Goal: Task Accomplishment & Management: Use online tool/utility

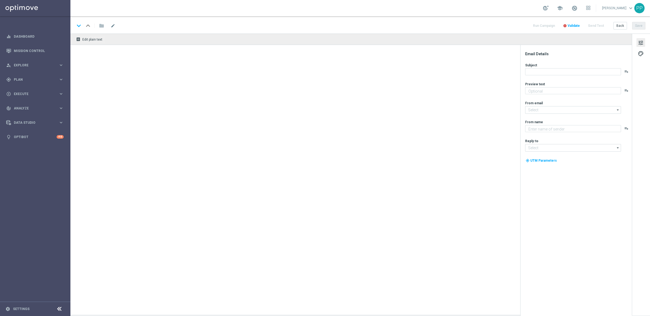
type textarea "Jetzt exklusiv im Lottoland"
type textarea "Lottoland"
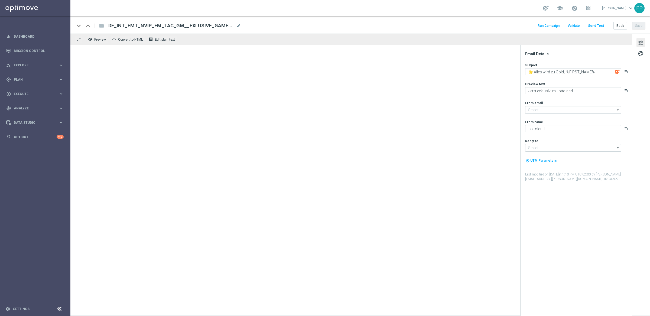
type input "mail@crm.lottoland.com"
type input "service@lottoland.com"
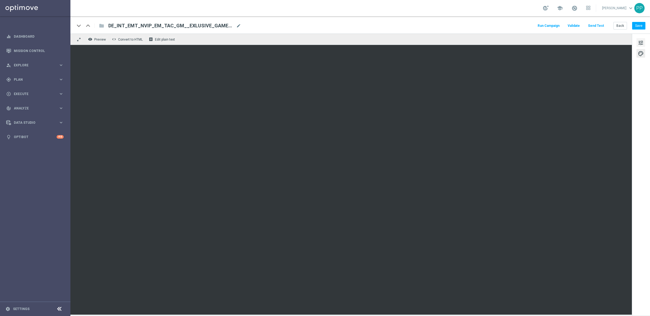
click at [641, 43] on span "tune" at bounding box center [641, 42] width 6 height 7
click at [646, 38] on div "tune palette" at bounding box center [641, 175] width 18 height 282
click at [642, 43] on span "tune" at bounding box center [641, 42] width 6 height 7
click at [639, 26] on button "Save" at bounding box center [638, 26] width 13 height 8
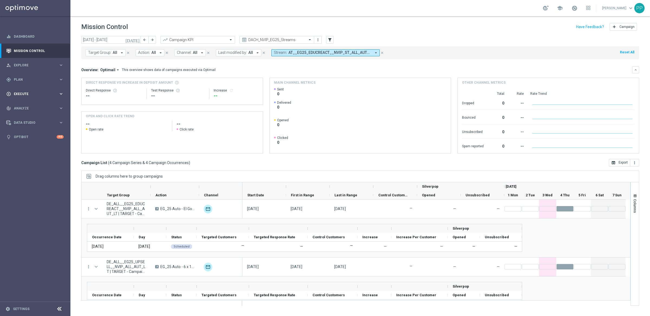
scroll to position [69, 0]
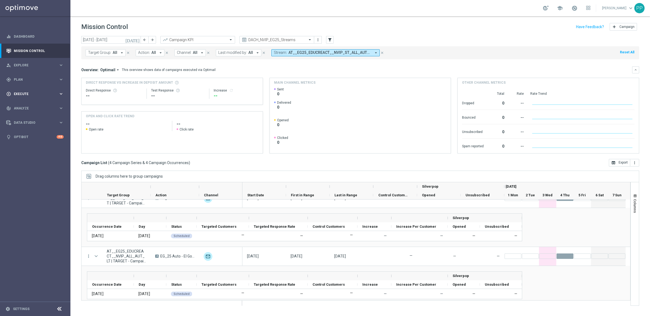
click at [17, 95] on span "Execute" at bounding box center [36, 93] width 45 height 3
click at [21, 106] on link "Campaign Builder" at bounding box center [35, 105] width 42 height 4
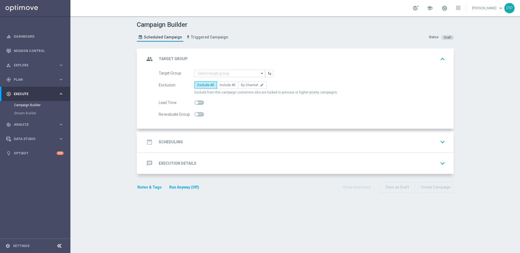
click at [156, 141] on div "date_range Scheduling" at bounding box center [164, 142] width 38 height 10
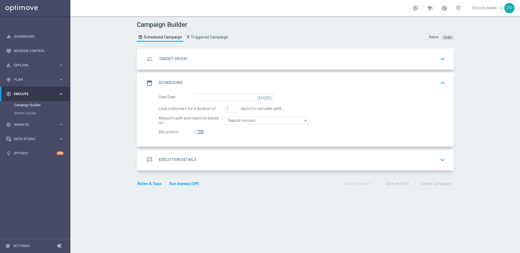
click at [174, 161] on h2 "Execution Details" at bounding box center [178, 159] width 38 height 5
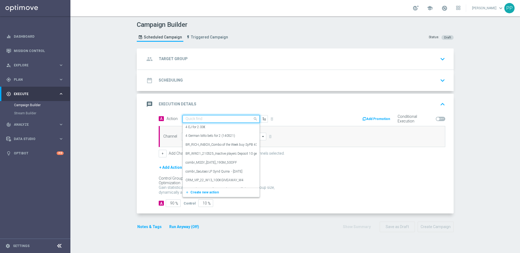
click at [192, 117] on input "text" at bounding box center [216, 119] width 60 height 5
click at [193, 193] on span "Create new action" at bounding box center [204, 192] width 28 height 4
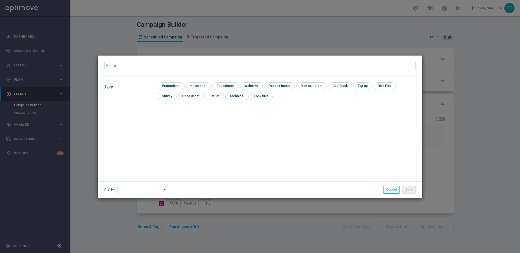
type input "Paste"
click at [393, 189] on button "Cancel" at bounding box center [391, 190] width 17 height 8
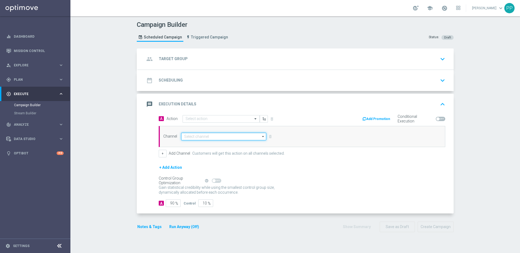
click at [191, 137] on input at bounding box center [223, 137] width 85 height 8
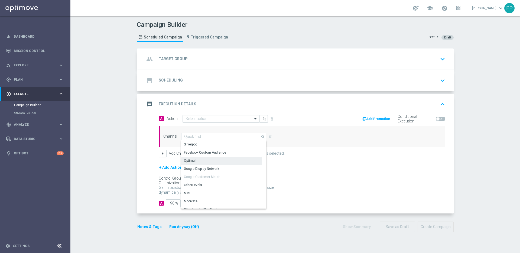
click at [186, 162] on div "Optimail" at bounding box center [190, 160] width 12 height 5
type input "Optimail"
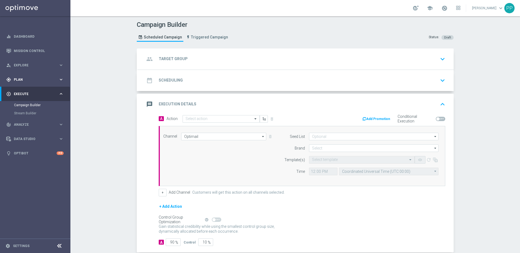
click at [17, 80] on span "Plan" at bounding box center [36, 79] width 45 height 3
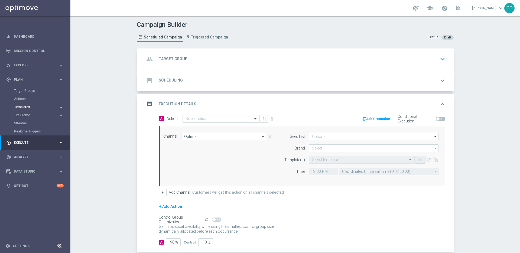
click at [21, 106] on span "Templates" at bounding box center [33, 106] width 39 height 3
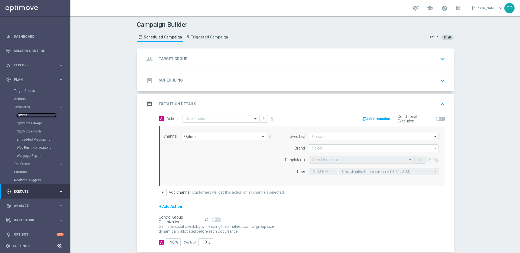
click at [22, 116] on link "Optimail" at bounding box center [37, 115] width 40 height 4
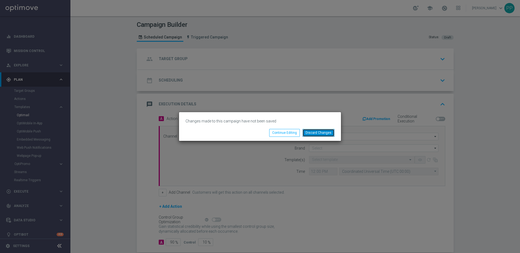
click at [310, 134] on button "Discard Changes" at bounding box center [319, 133] width 32 height 8
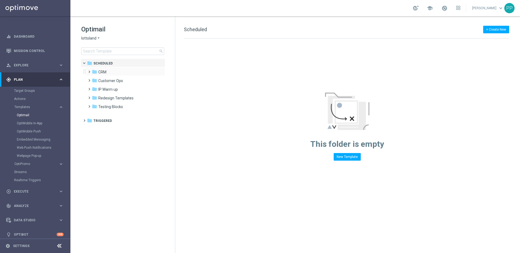
click at [89, 70] on span at bounding box center [88, 69] width 2 height 2
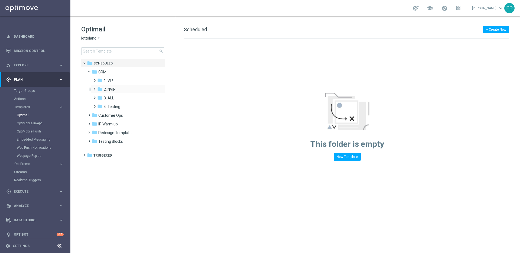
click at [94, 88] on span at bounding box center [93, 87] width 2 height 2
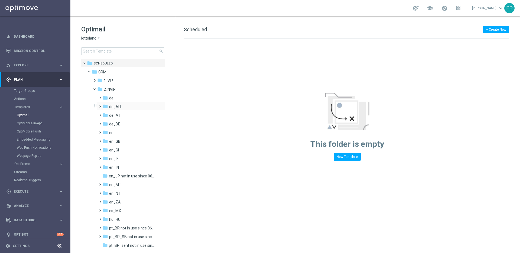
click at [100, 105] on span at bounding box center [99, 104] width 2 height 2
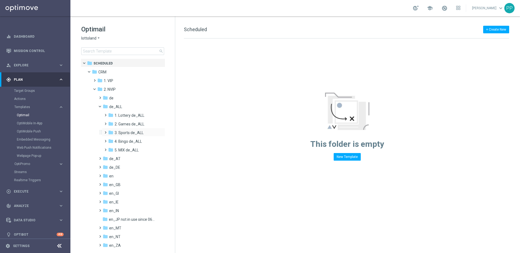
click at [106, 131] on span at bounding box center [104, 130] width 2 height 2
click at [120, 151] on span "TAC SP de_ALL" at bounding box center [133, 150] width 27 height 5
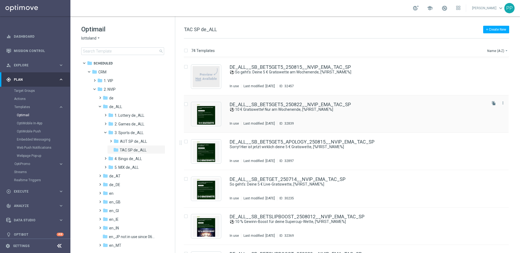
scroll to position [37, 0]
click at [187, 103] on input "Press SPACE to select this row." at bounding box center [186, 105] width 4 height 4
checkbox input "true"
click at [427, 51] on p "Duplicate" at bounding box center [424, 50] width 15 height 4
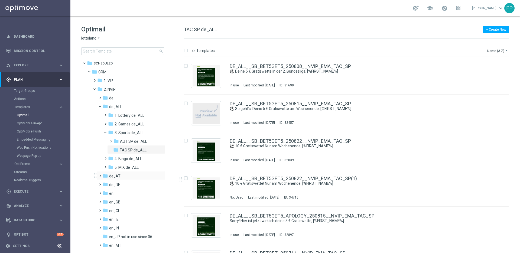
click at [100, 174] on span at bounding box center [99, 173] width 2 height 2
click at [106, 200] on span at bounding box center [104, 199] width 2 height 2
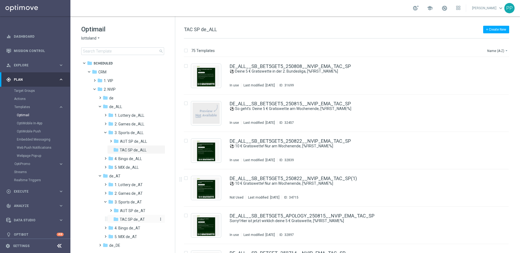
click at [119, 217] on div "folder TAC SP de_AT" at bounding box center [135, 219] width 44 height 6
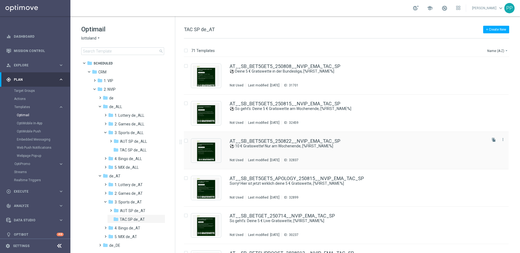
click at [186, 140] on input "Press SPACE to select this row." at bounding box center [186, 142] width 4 height 4
checkbox input "true"
click at [421, 51] on p "Duplicate" at bounding box center [424, 50] width 15 height 4
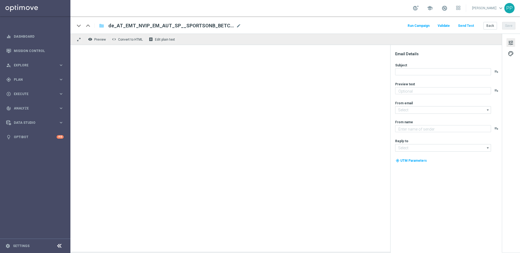
type textarea "🎁 Sichere dir deine 5 € Gratiswette – jede Woche!"
type input "mail@crm.lottoland.com"
type textarea "Lottoland"
type input "service@lottoland.com"
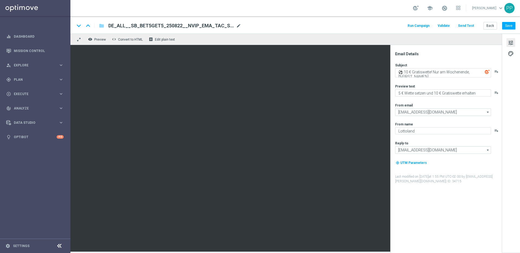
click at [238, 27] on span "mode_edit" at bounding box center [238, 25] width 5 height 5
drag, startPoint x: 232, startPoint y: 26, endPoint x: 112, endPoint y: 24, distance: 120.3
click at [112, 24] on input "DE_ALL__SB_BET5GET5_250822__NVIP_EMA_TAC_SP(1)" at bounding box center [175, 25] width 134 height 7
paste input "NEWS_BETCLUB_250904__NVIP_EMA_TAC_SP"
type input "DE_ALL__SB_NEWS_BETCLUB_250904__NVIP_EMA_TAC_SP"
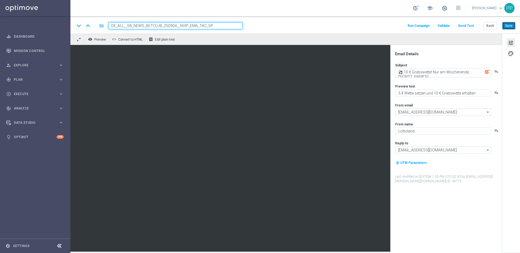
click at [511, 25] on button "Save" at bounding box center [508, 26] width 13 height 8
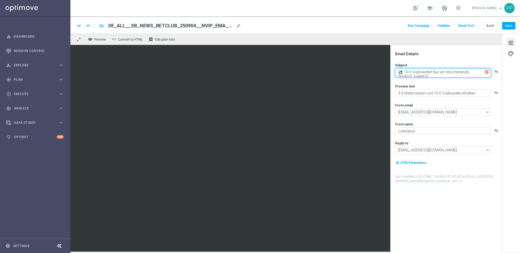
drag, startPoint x: 431, startPoint y: 75, endPoint x: 405, endPoint y: 72, distance: 26.5
click at [405, 72] on textarea "⚽ 10 € Gratiswette! Nur am Wochenende, [%FIRST_NAME%]" at bounding box center [443, 72] width 96 height 9
paste textarea "Wette die WM-Quali für deine 5 € Gratiswett"
drag, startPoint x: 430, startPoint y: 75, endPoint x: 399, endPoint y: 69, distance: 31.3
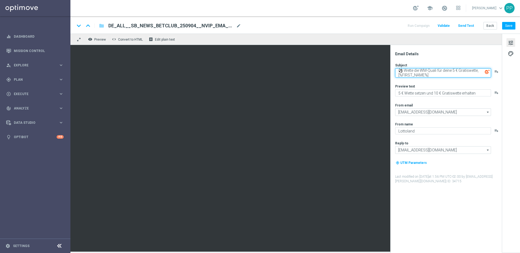
click at [399, 69] on textarea "⚽ Wette die WM-Quali für deine 5 € Gratiswette, [%FIRST_NAME%]" at bounding box center [443, 72] width 96 height 9
type textarea "⚽ Wette die WM-Quali für deine 5 € Gratiswette, [%FIRST_NAME%]"
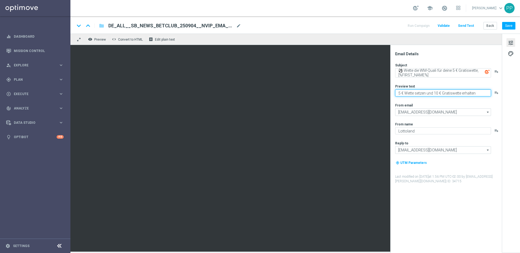
drag, startPoint x: 478, startPoint y: 93, endPoint x: 397, endPoint y: 93, distance: 81.0
click at [397, 93] on textarea "5 € Wette setzen und 10 € Gratiswette erhalten" at bounding box center [443, 92] width 96 height 7
paste textarea "Wette 25 € oder mehr und erhalte am Freitag eine 5 € Gratiswette"
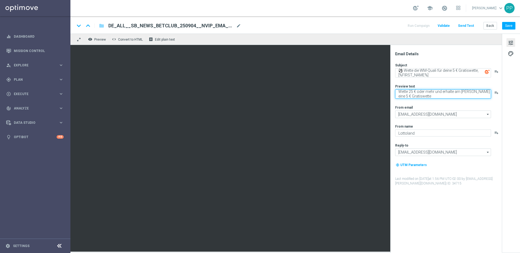
type textarea "Wette 25 € oder mehr und erhalte am Freitag eine 5 € Gratiswette"
click at [510, 57] on span "palette" at bounding box center [511, 53] width 6 height 7
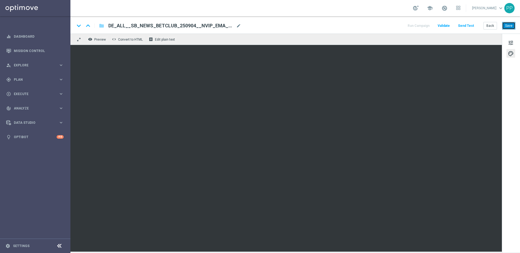
click at [510, 28] on button "Save" at bounding box center [508, 26] width 13 height 8
click at [505, 25] on button "Save" at bounding box center [508, 26] width 13 height 8
click at [508, 25] on button "Save" at bounding box center [508, 26] width 13 height 8
click at [510, 27] on button "Save" at bounding box center [508, 26] width 13 height 8
click at [503, 26] on button "Save" at bounding box center [508, 26] width 13 height 8
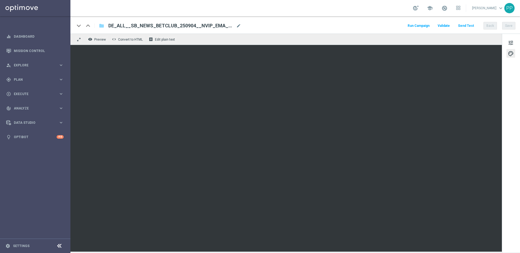
click at [469, 26] on button "Send Test" at bounding box center [466, 25] width 18 height 7
click at [464, 27] on button "Send Test" at bounding box center [466, 25] width 18 height 7
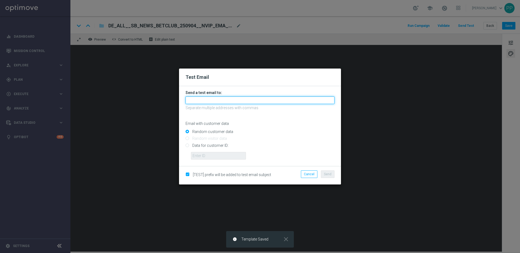
click at [226, 101] on input "text" at bounding box center [260, 100] width 149 height 8
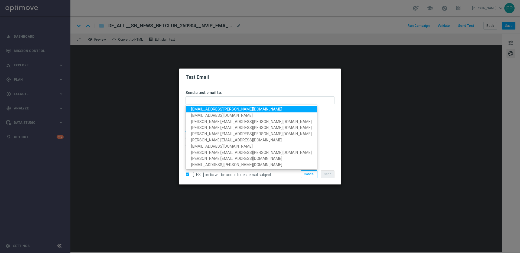
click at [214, 110] on span "palma.prieto@lottoland.com" at bounding box center [236, 109] width 91 height 4
type input "palma.prieto@lottoland.com"
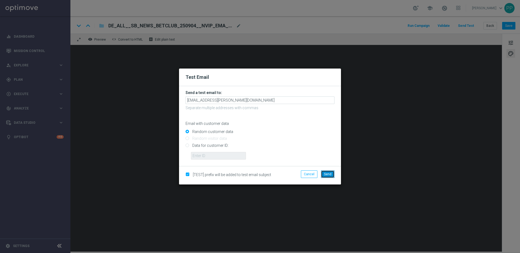
click at [329, 175] on span "Send" at bounding box center [328, 174] width 8 height 4
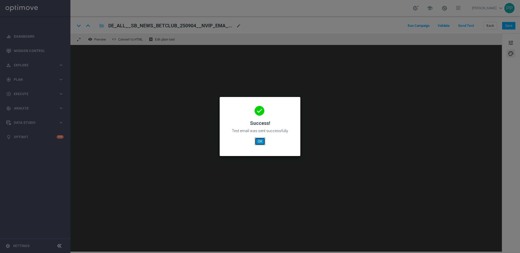
click at [262, 144] on button "OK" at bounding box center [260, 142] width 10 height 8
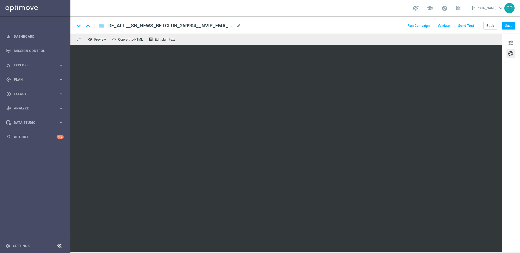
click at [464, 26] on button "Send Test" at bounding box center [466, 25] width 18 height 7
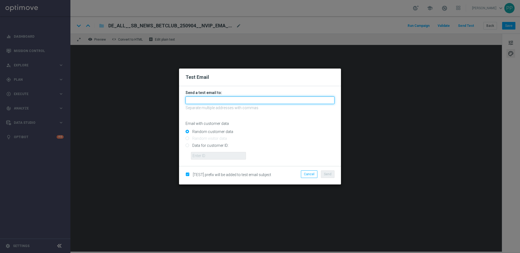
click at [212, 100] on input "text" at bounding box center [260, 100] width 149 height 8
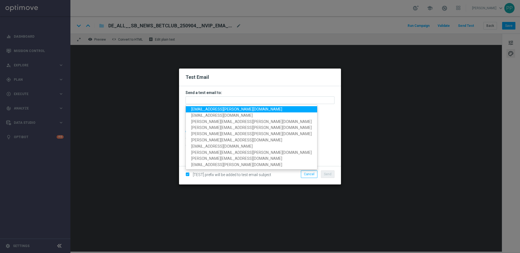
click at [199, 107] on span "palma.prieto@lottoland.com" at bounding box center [236, 109] width 91 height 4
type input "palma.prieto@lottoland.com"
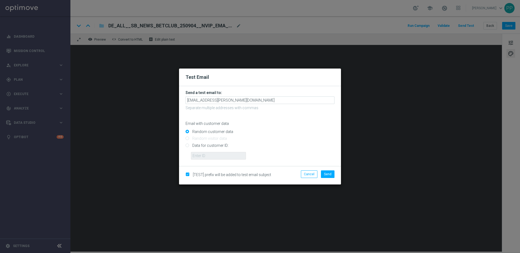
click at [186, 146] on input "Data for customer ID:" at bounding box center [260, 148] width 149 height 8
radio input "true"
click at [197, 153] on input "text" at bounding box center [218, 156] width 55 height 8
type input "16338944"
click at [329, 174] on span "Send" at bounding box center [328, 174] width 8 height 4
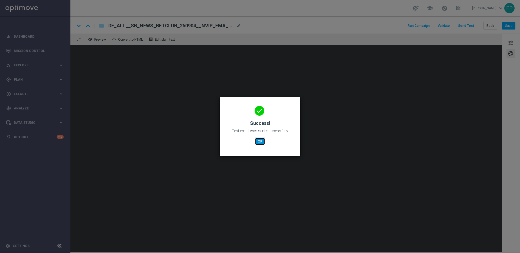
click at [255, 143] on button "OK" at bounding box center [260, 142] width 10 height 8
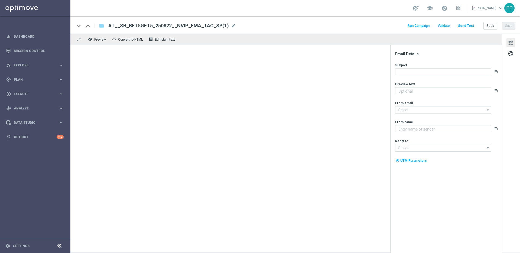
type textarea "5 € Wette setzen und 10 € Gratiswette erhalten"
type input "[EMAIL_ADDRESS][DOMAIN_NAME]"
type textarea "Lottoland"
type input "[EMAIL_ADDRESS][DOMAIN_NAME]"
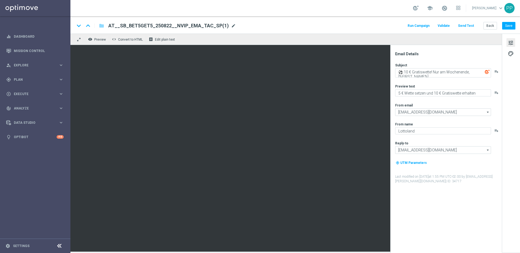
click at [231, 25] on span "mode_edit" at bounding box center [233, 25] width 5 height 5
drag, startPoint x: 182, startPoint y: 27, endPoint x: 112, endPoint y: 25, distance: 70.4
click at [112, 25] on input "AT__SB_BET5GET5_250822__NVIP_EMA_TAC_SP(1)" at bounding box center [175, 25] width 134 height 7
paste input "NEWS_BETCLUB_250904__NVIP_EMA_TAC_SP"
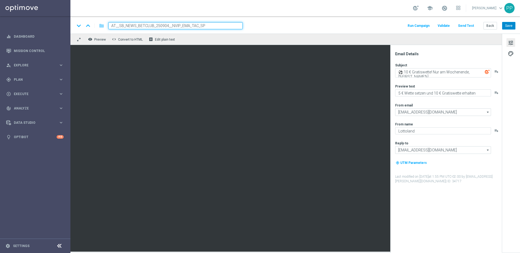
type input "AT__SB_NEWS_BETCLUB_250904__NVIP_EMA_TAC_SP"
click at [511, 27] on button "Save" at bounding box center [508, 26] width 13 height 8
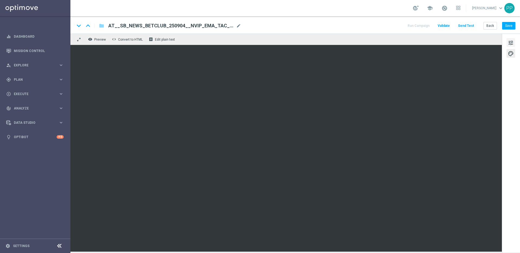
click at [511, 42] on span "tune" at bounding box center [511, 42] width 6 height 7
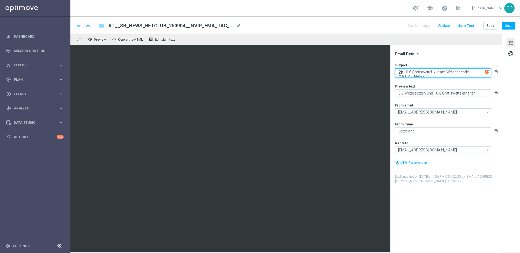
drag, startPoint x: 404, startPoint y: 71, endPoint x: 438, endPoint y: 82, distance: 35.7
click at [438, 82] on div "Subject ⚽ 10 € Gratiswette! Nur am Wochenende, [%FIRST_NAME%] playlist_add Prev…" at bounding box center [448, 123] width 106 height 121
paste textarea "Wette die WM-Quali für deine 5 € Gratiswett"
drag, startPoint x: 436, startPoint y: 75, endPoint x: 394, endPoint y: 71, distance: 41.4
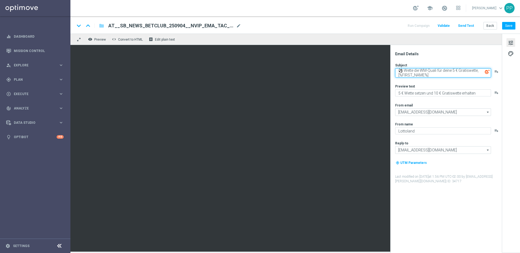
click at [394, 71] on div "Email Details Subject ⚽ Wette die WM-Quali für deine 5 € Gratiswette, [%FIRST_N…" at bounding box center [448, 152] width 108 height 202
type textarea "⚽ Wette die WM-Quali für deine 5 € Gratiswette, [%FIRST_NAME%]"
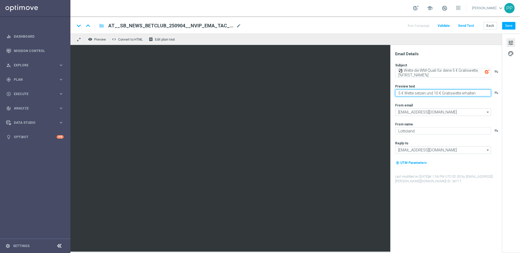
drag, startPoint x: 398, startPoint y: 93, endPoint x: 492, endPoint y: 96, distance: 94.3
click at [492, 96] on div "5 € Wette setzen und 10 € Gratiswette erhalten playlist_add" at bounding box center [448, 92] width 106 height 7
paste textarea "Wette 25 € oder mehr und erhalte am Freitag eine 5 € Gratiswette"
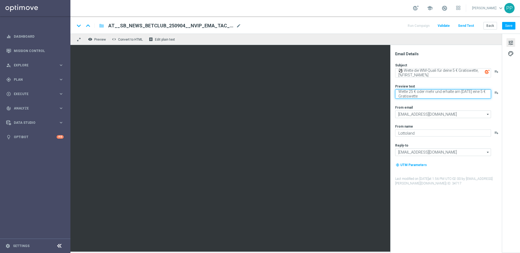
type textarea "Wette 25 € oder mehr und erhalte am Freitag eine 5 € Gratiswette"
click at [508, 55] on span "palette" at bounding box center [511, 53] width 6 height 7
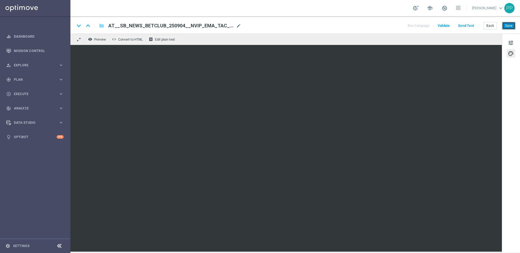
click at [507, 26] on button "Save" at bounding box center [508, 26] width 13 height 8
click at [509, 27] on button "Save" at bounding box center [508, 26] width 13 height 8
click at [506, 25] on button "Save" at bounding box center [508, 26] width 13 height 8
click at [508, 24] on button "Save" at bounding box center [508, 26] width 13 height 8
click at [507, 29] on button "Save" at bounding box center [508, 26] width 13 height 8
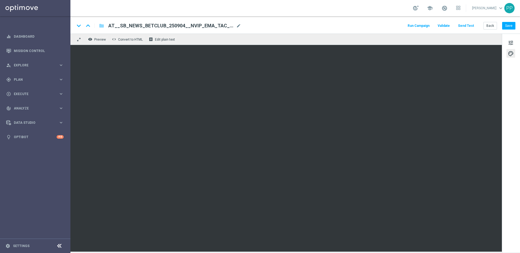
click at [469, 24] on button "Send Test" at bounding box center [466, 25] width 18 height 7
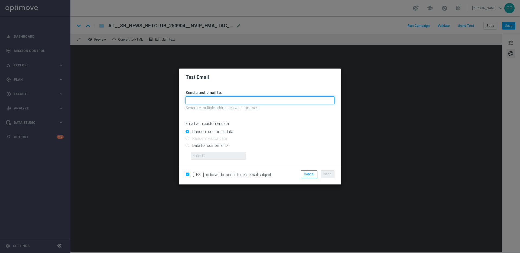
click at [206, 99] on input "text" at bounding box center [260, 100] width 149 height 8
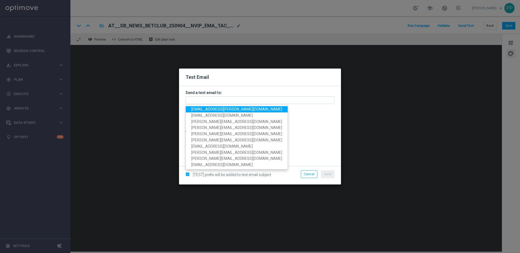
click at [202, 108] on span "palma.prieto@lottoland.com" at bounding box center [236, 109] width 91 height 4
type input "palma.prieto@lottoland.com"
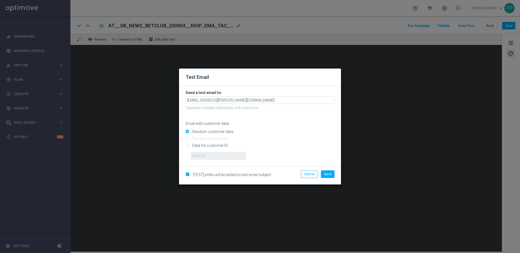
click at [188, 146] on input "Data for customer ID:" at bounding box center [260, 148] width 149 height 8
radio input "true"
click at [206, 159] on input "text" at bounding box center [218, 156] width 55 height 8
type input "16338944"
click at [329, 172] on button "Send" at bounding box center [328, 174] width 14 height 8
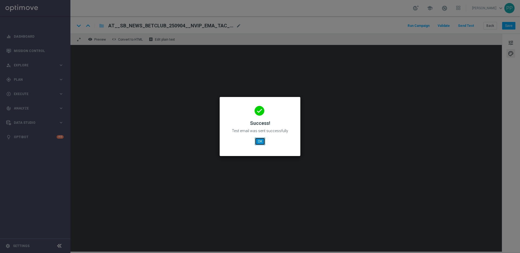
click at [263, 138] on button "OK" at bounding box center [260, 142] width 10 height 8
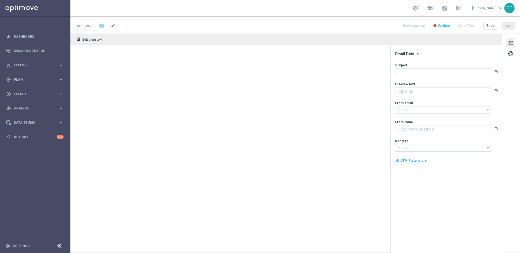
type textarea "Heute 30 % [DEMOGRAPHIC_DATA] auf dein Los"
type textarea "Lottoland"
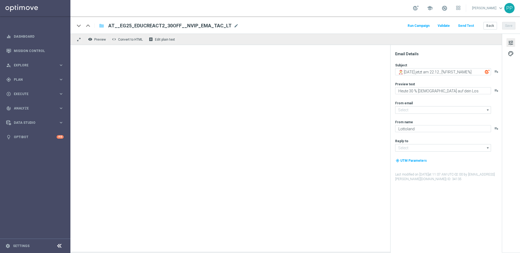
type input "[EMAIL_ADDRESS][DOMAIN_NAME]"
